Goal: Task Accomplishment & Management: Manage account settings

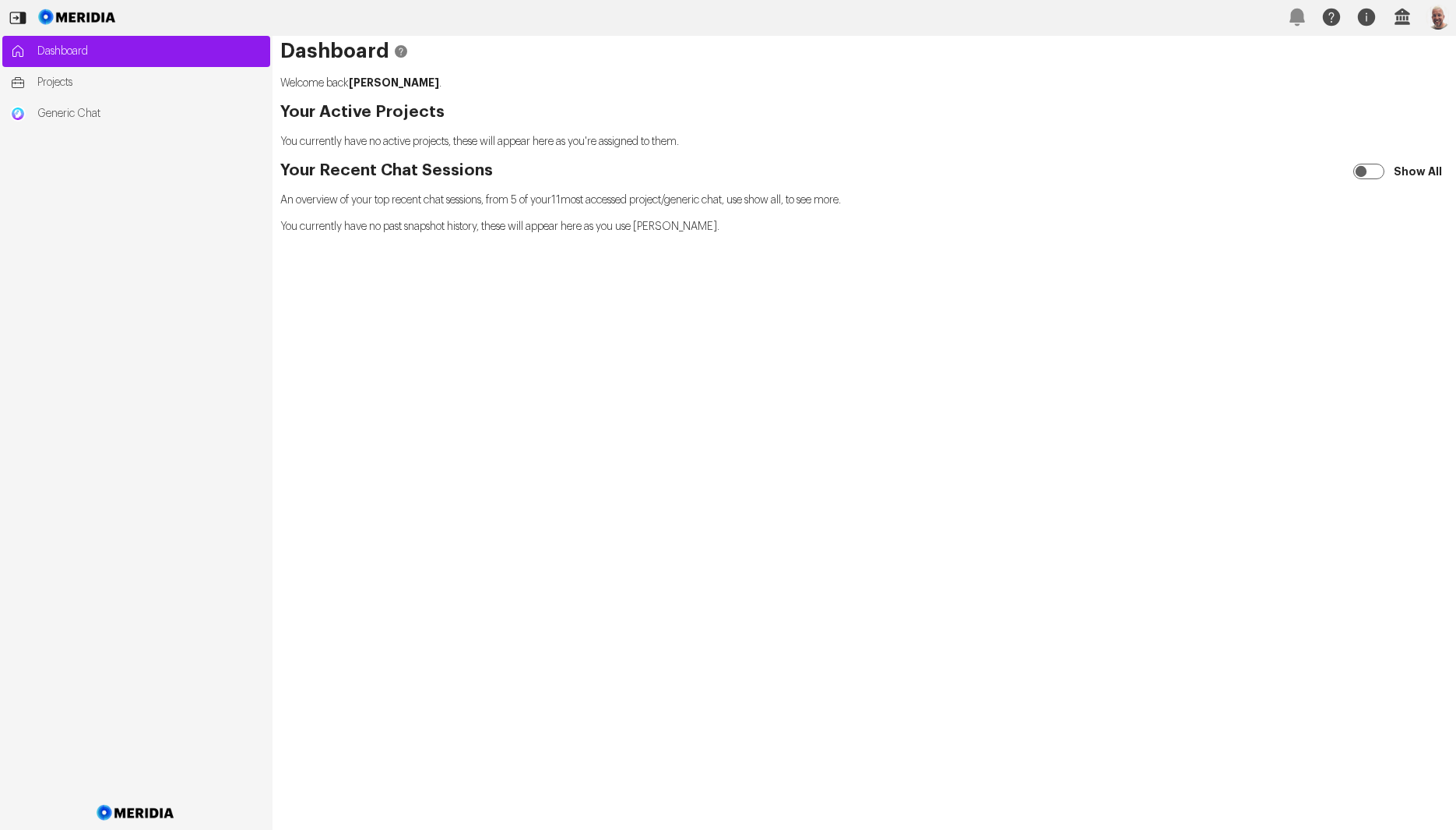
click at [1445, 16] on img "button" at bounding box center [1438, 17] width 25 height 25
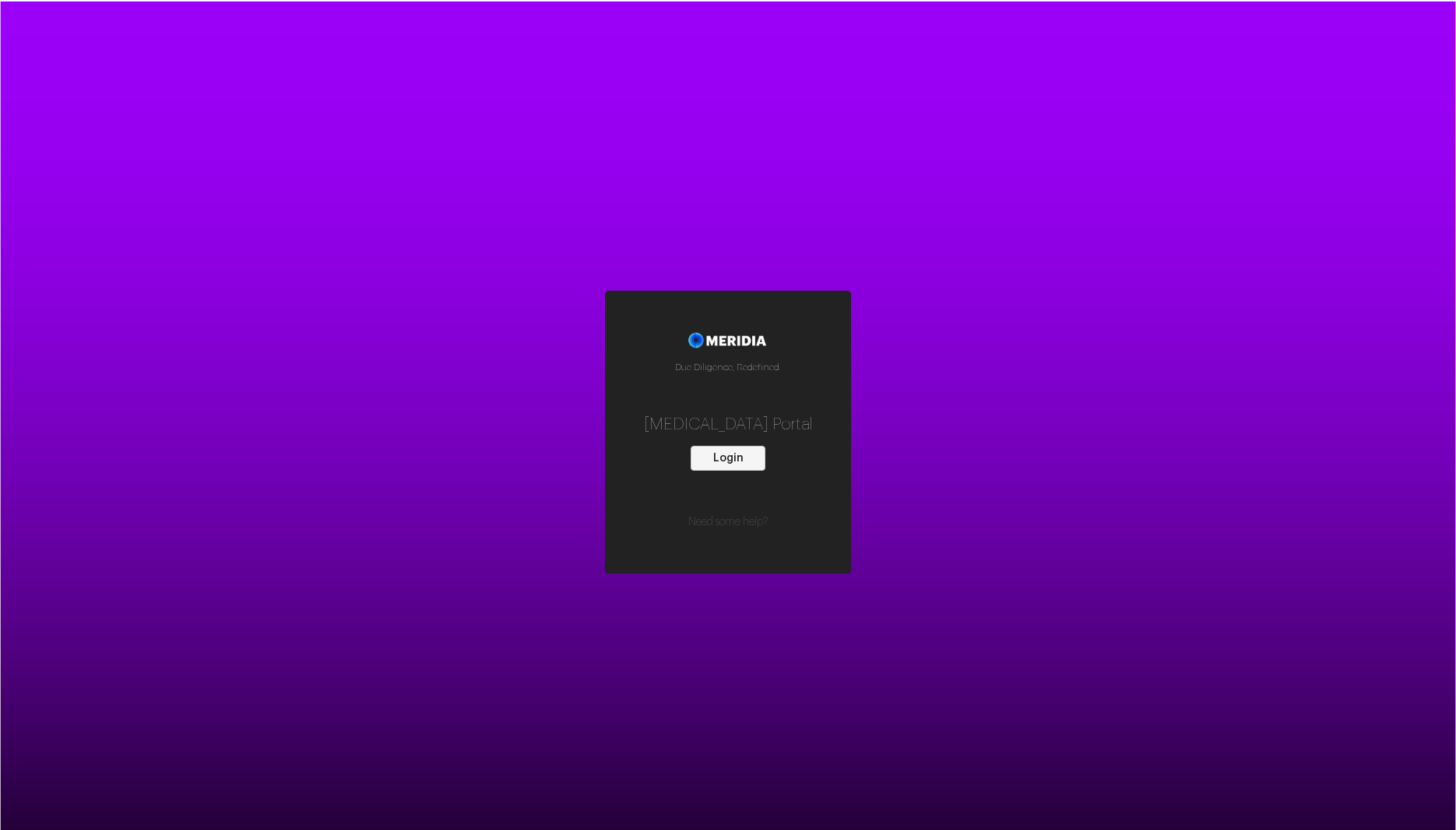
click at [730, 456] on button "Login" at bounding box center [728, 458] width 75 height 25
